Goal: Information Seeking & Learning: Stay updated

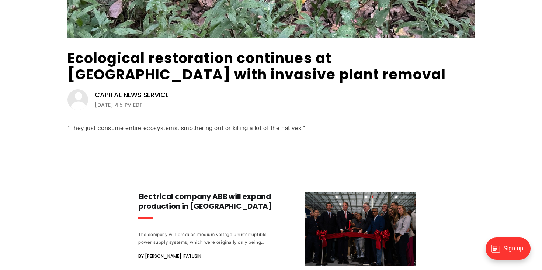
scroll to position [232, 0]
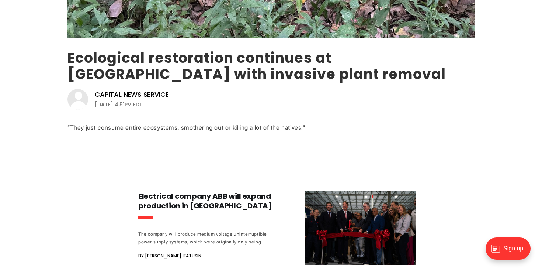
click at [197, 58] on link "Ecological restoration continues at [GEOGRAPHIC_DATA] with invasive plant remov…" at bounding box center [257, 66] width 379 height 36
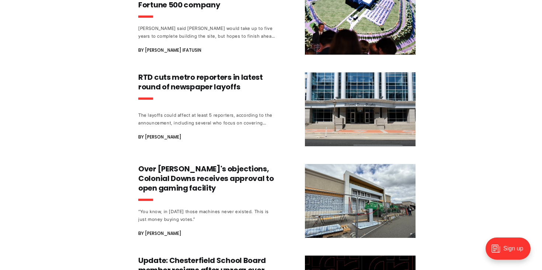
scroll to position [529, 0]
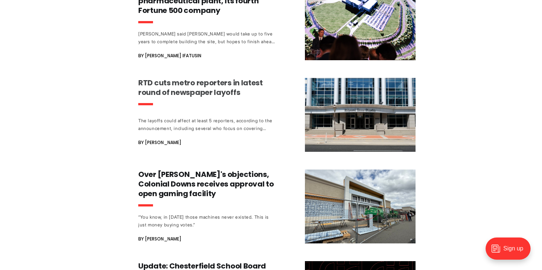
click at [159, 86] on h3 "RTD cuts metro reporters in latest round of newspaper layoffs" at bounding box center [206, 87] width 137 height 19
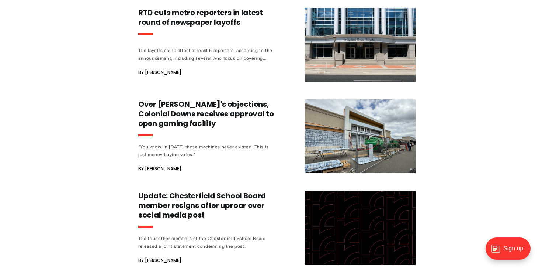
scroll to position [607, 0]
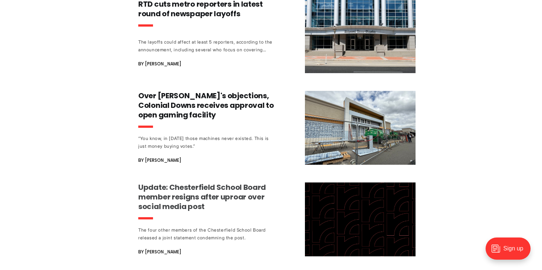
click at [166, 192] on h3 "Update: Chesterfield School Board member resigns after uproar over social media…" at bounding box center [206, 196] width 137 height 29
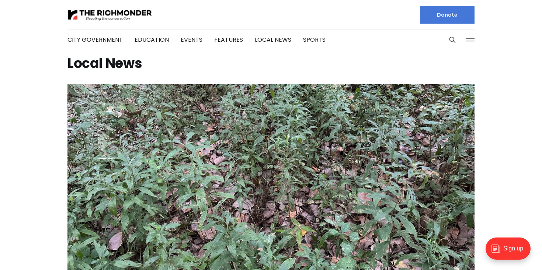
scroll to position [0, 0]
click at [107, 41] on link "City Government" at bounding box center [95, 39] width 55 height 8
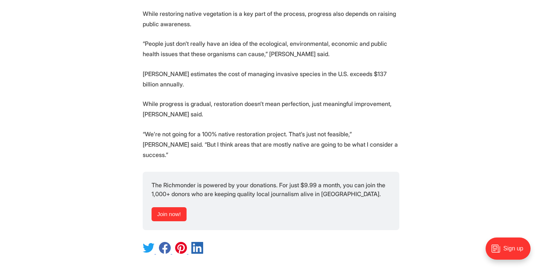
scroll to position [1321, 0]
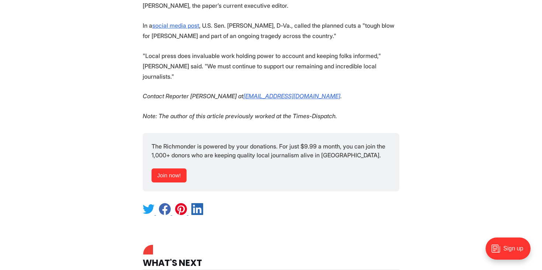
scroll to position [706, 0]
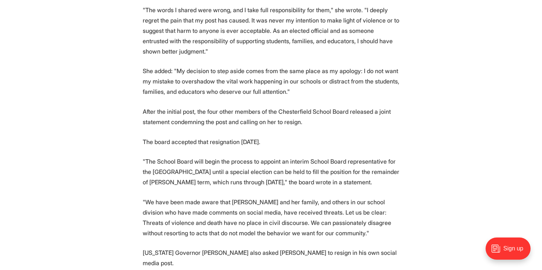
scroll to position [380, 0]
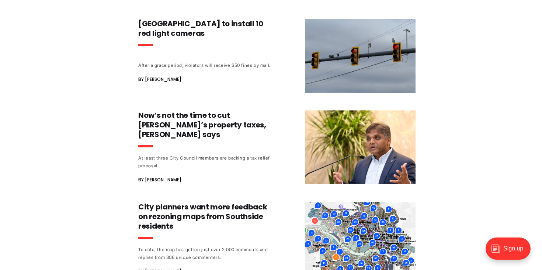
scroll to position [508, 0]
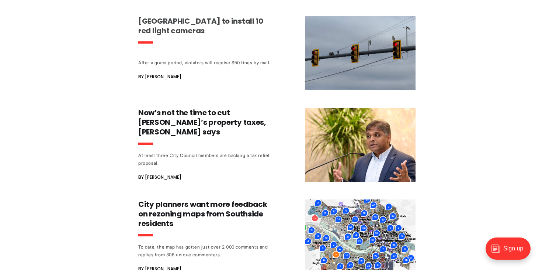
click at [158, 21] on h3 "Richmond to install 10 red light cameras" at bounding box center [206, 25] width 137 height 19
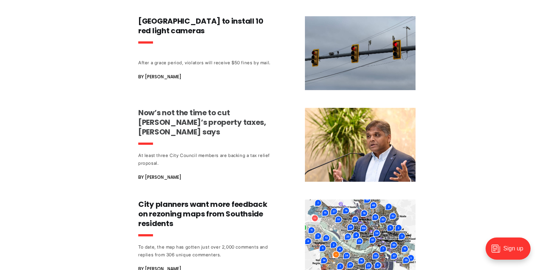
click at [225, 112] on h3 "Now’s not the time to cut Richmond’s property taxes, Avula says" at bounding box center [206, 122] width 137 height 29
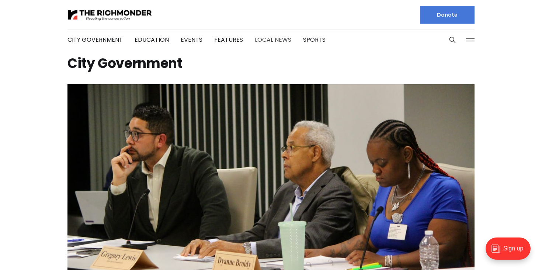
scroll to position [0, 0]
click at [269, 38] on link "Local News" at bounding box center [273, 39] width 37 height 8
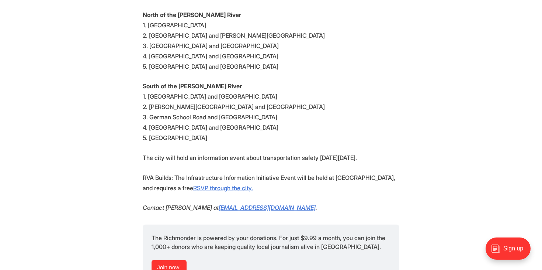
scroll to position [728, 0]
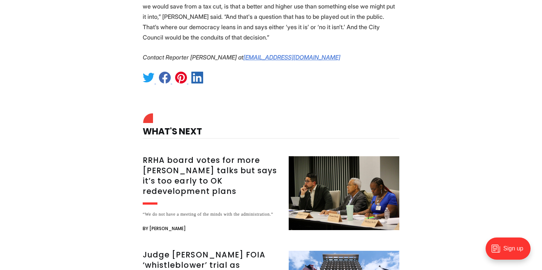
scroll to position [1590, 0]
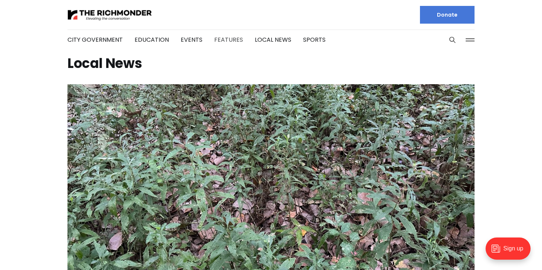
click at [228, 40] on link "Features" at bounding box center [228, 39] width 29 height 8
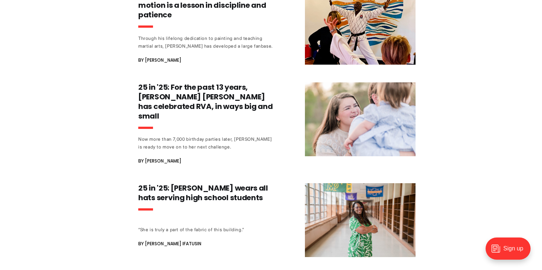
scroll to position [538, 0]
